Goal: Check status: Check status

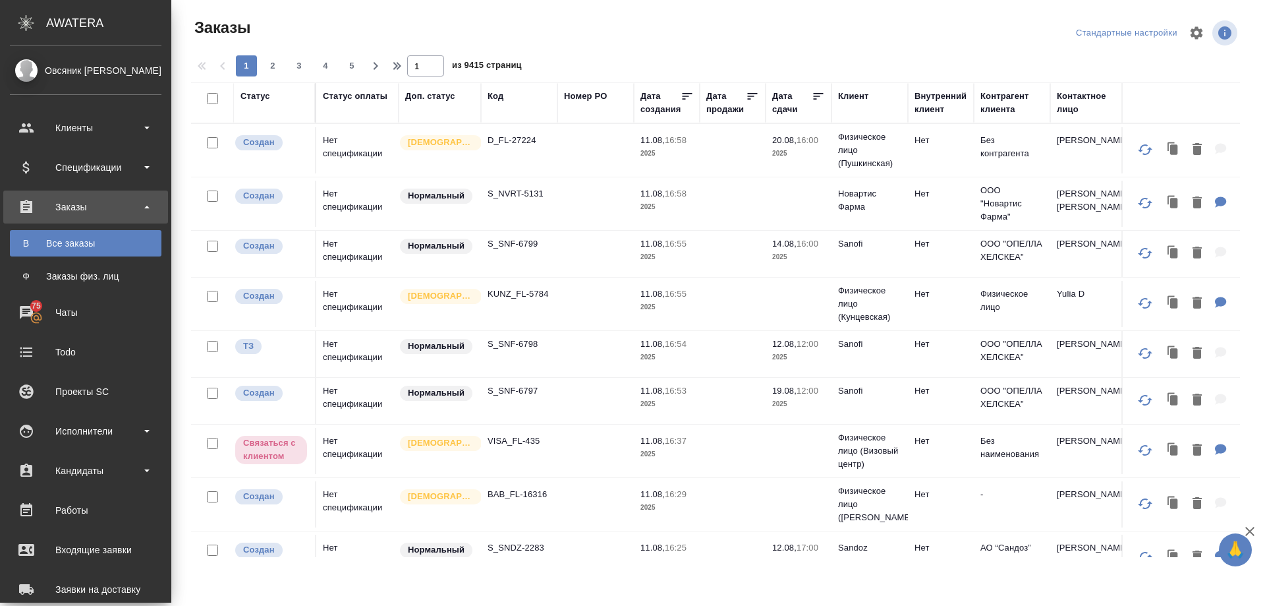
click at [838, 96] on div "Клиент" at bounding box center [853, 96] width 30 height 13
click at [832, 114] on th "Клиент" at bounding box center [870, 102] width 76 height 41
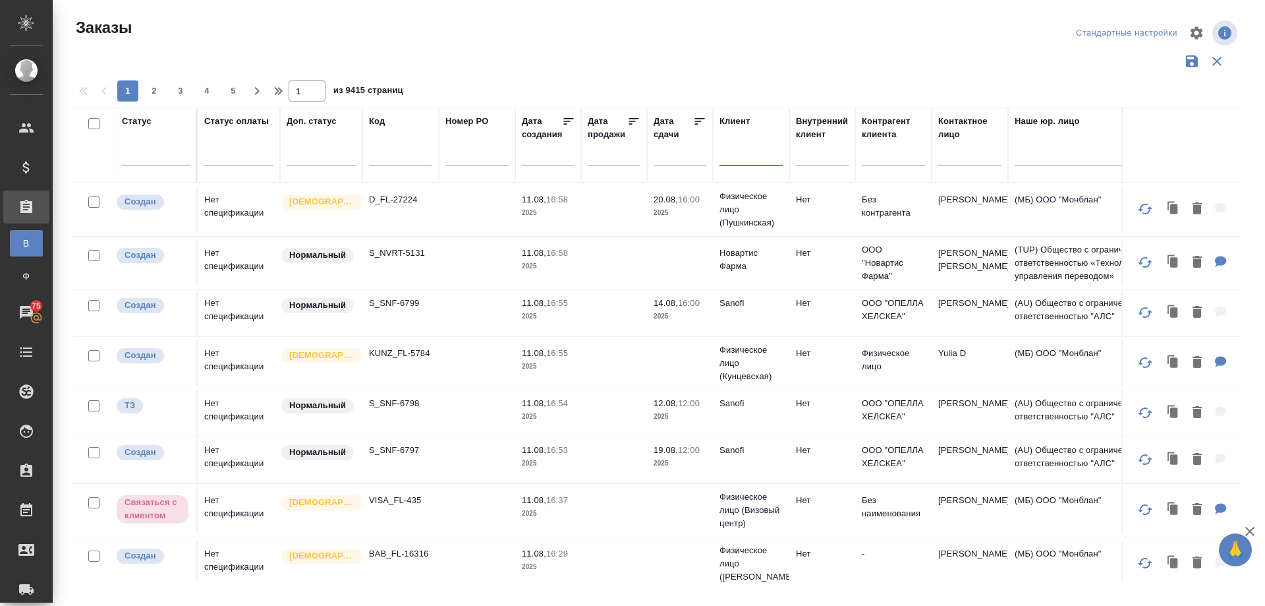
paste input "sanofi ua"
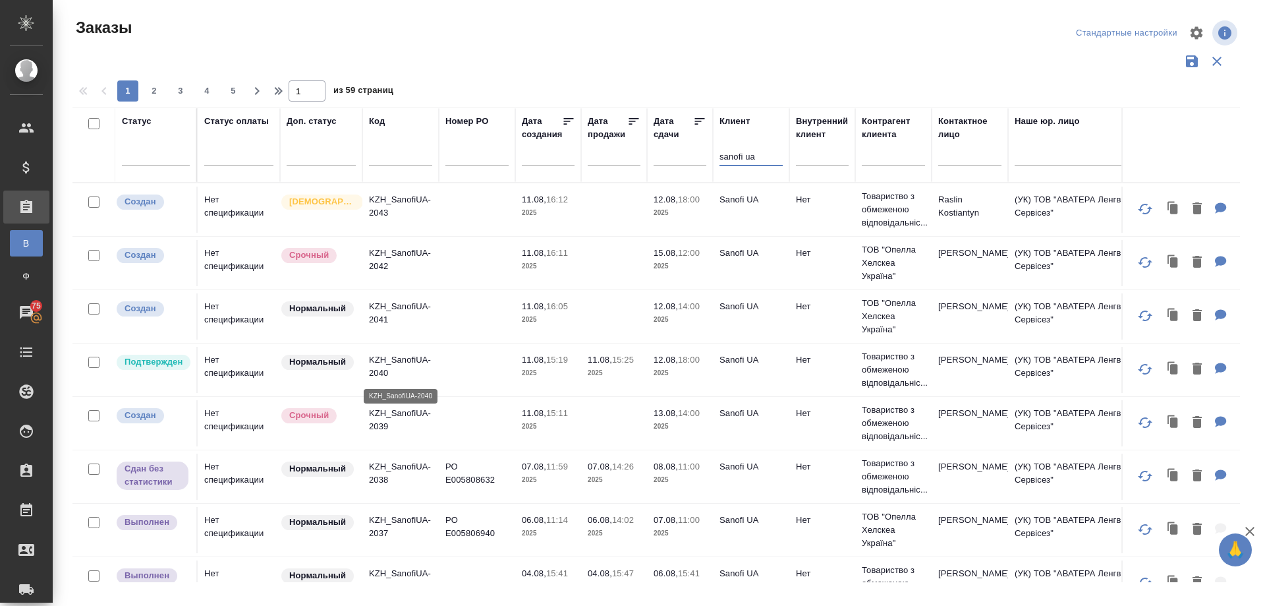
type input "sanofi ua"
click at [395, 359] on p "KZH_SanofiUA-2040" at bounding box center [400, 366] width 63 height 26
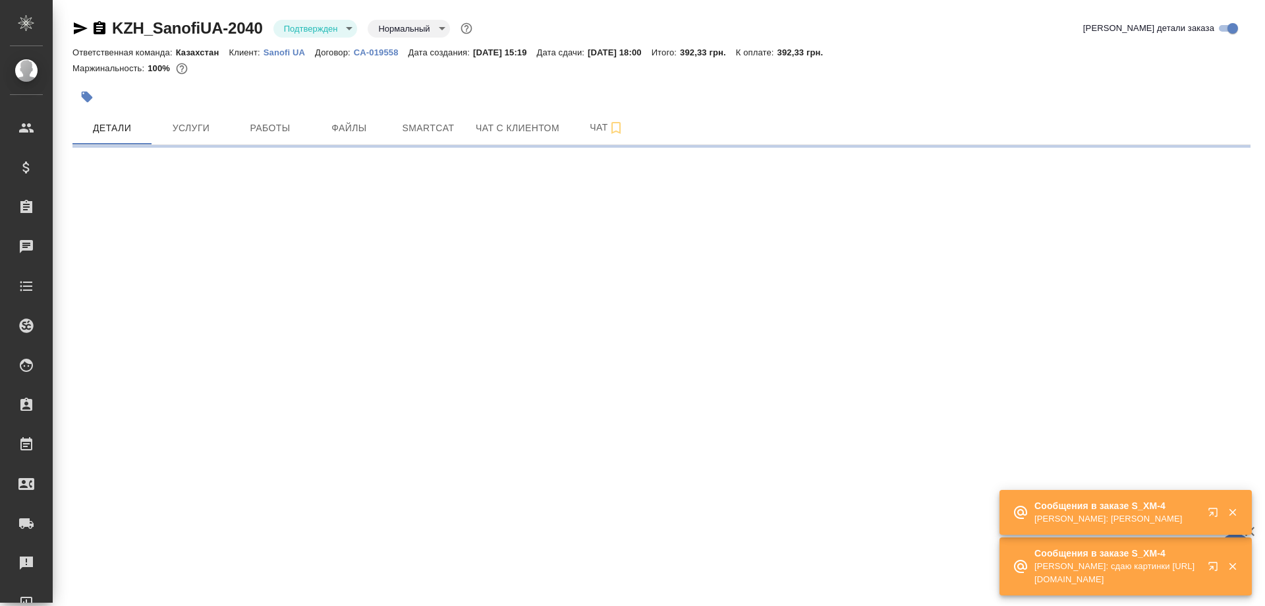
select select "RU"
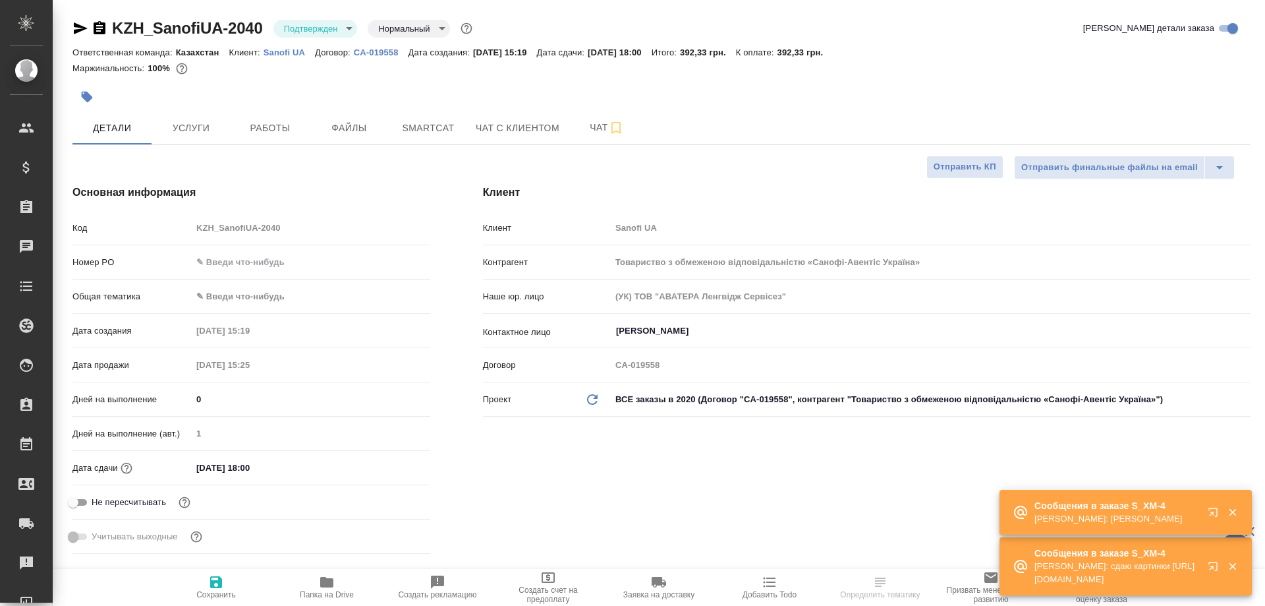
type textarea "x"
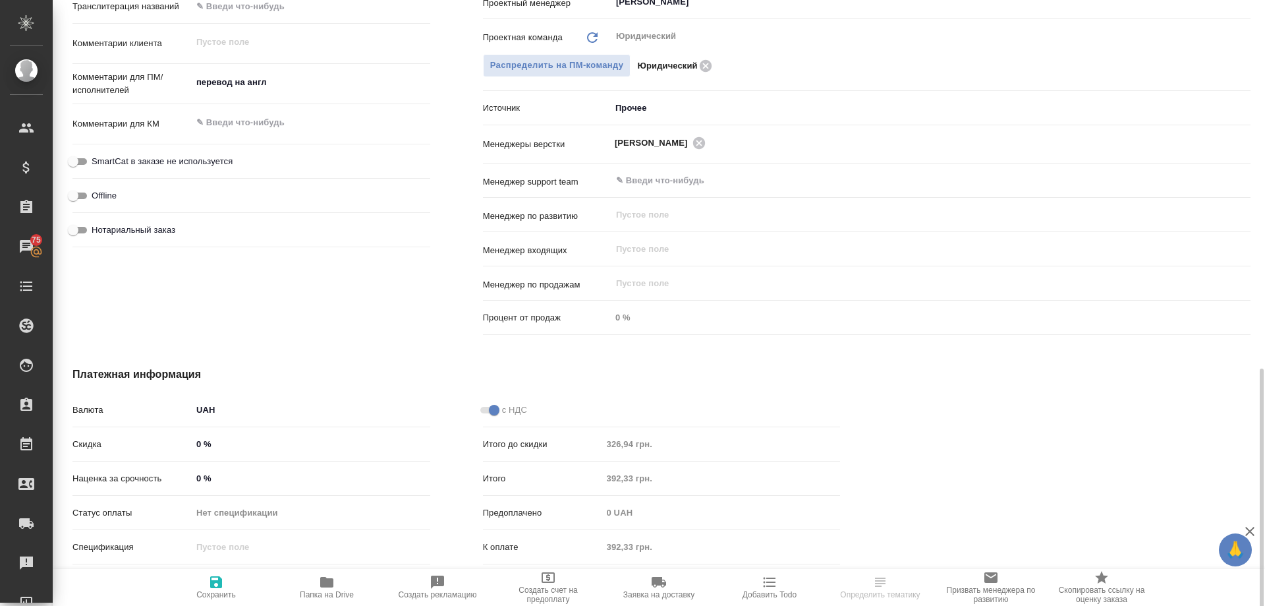
scroll to position [757, 0]
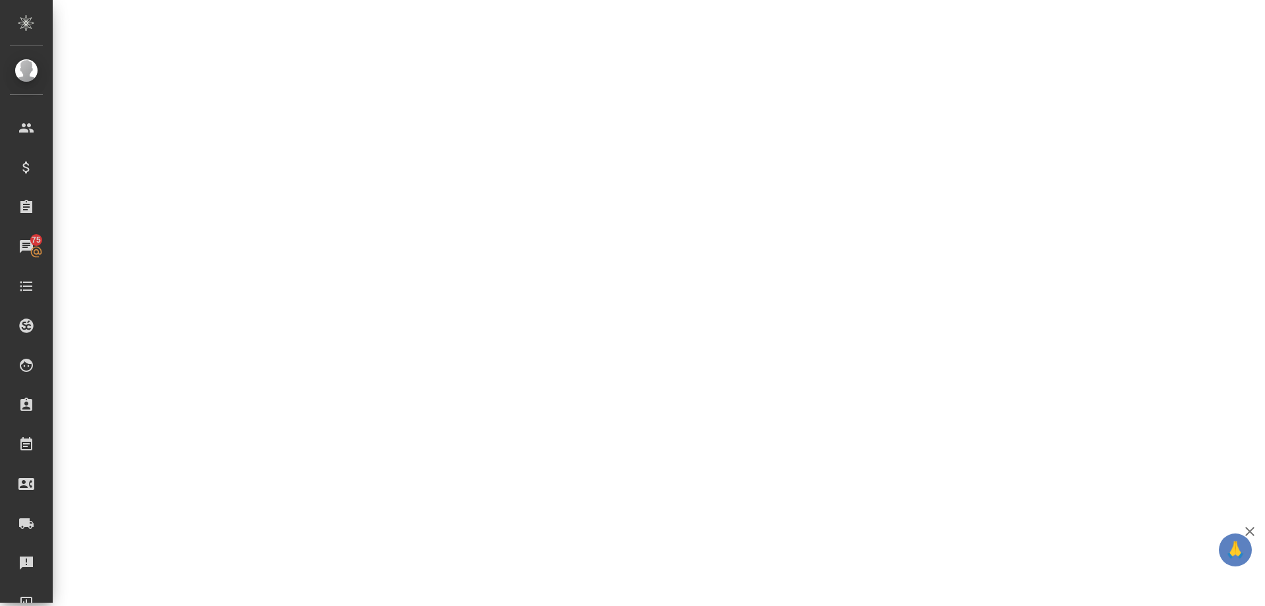
select select "RU"
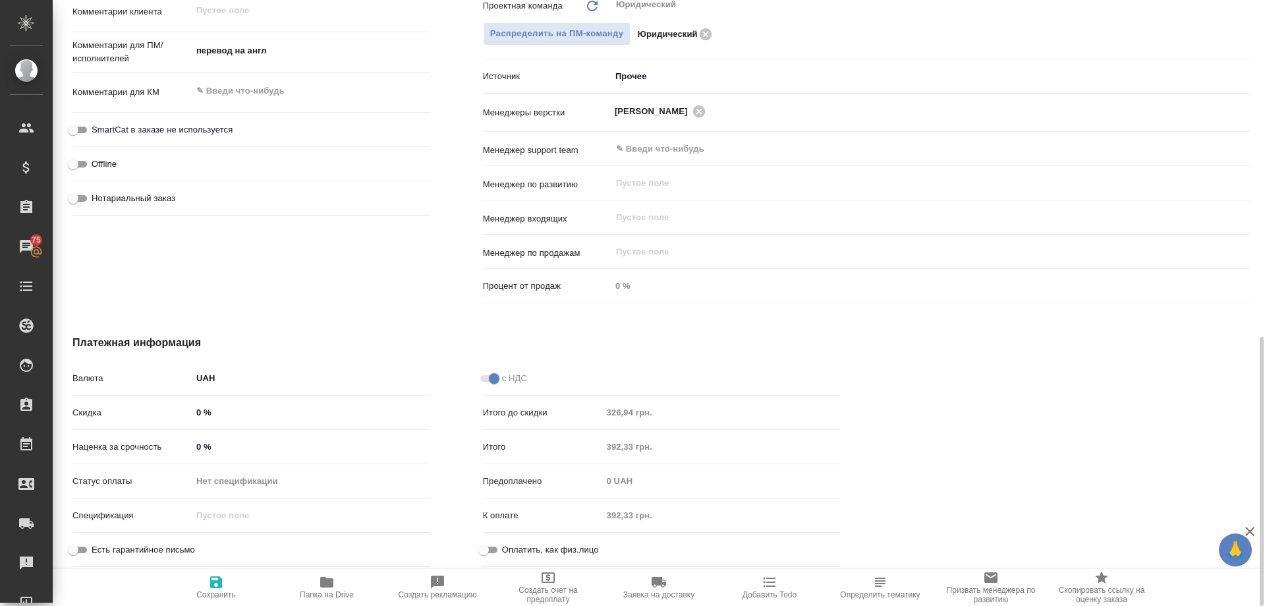
type textarea "x"
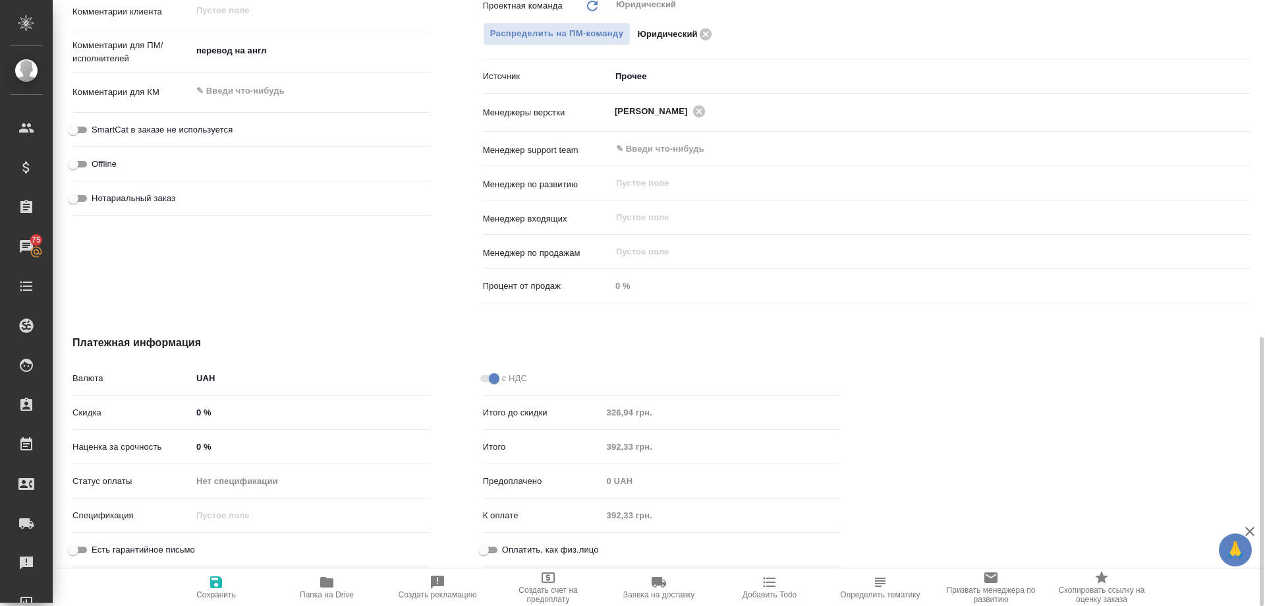
type textarea "x"
